Goal: Browse casually: Explore the website without a specific task or goal

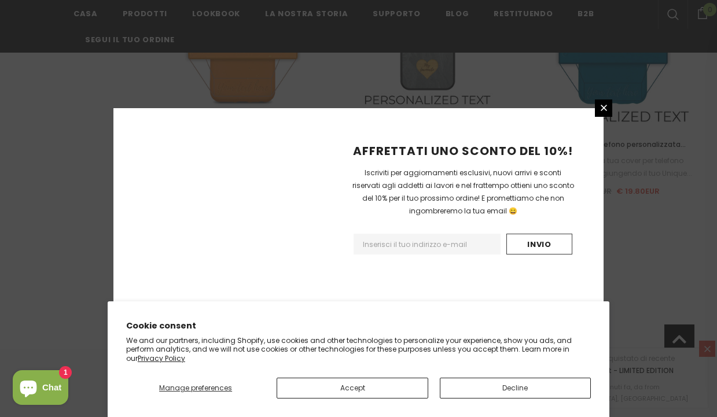
scroll to position [1435, 0]
